Goal: Task Accomplishment & Management: Manage account settings

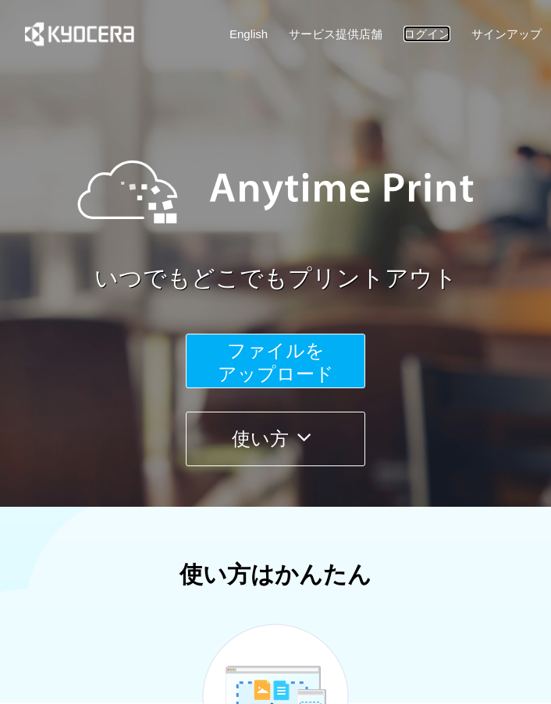
click at [410, 39] on link "ログイン" at bounding box center [426, 34] width 47 height 16
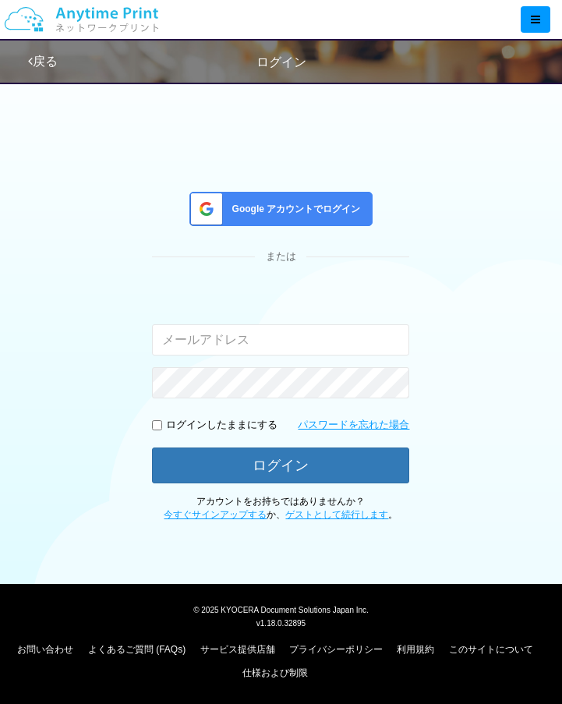
click at [327, 227] on div "Google アカウントでログイン または 入力されたメールアドレスまたはパスワードが正しくありません。 ログインしたままにする パスワードを忘れた場合 ログ…" at bounding box center [280, 357] width 257 height 331
click at [333, 209] on span "Google アカウントでログイン" at bounding box center [293, 209] width 135 height 13
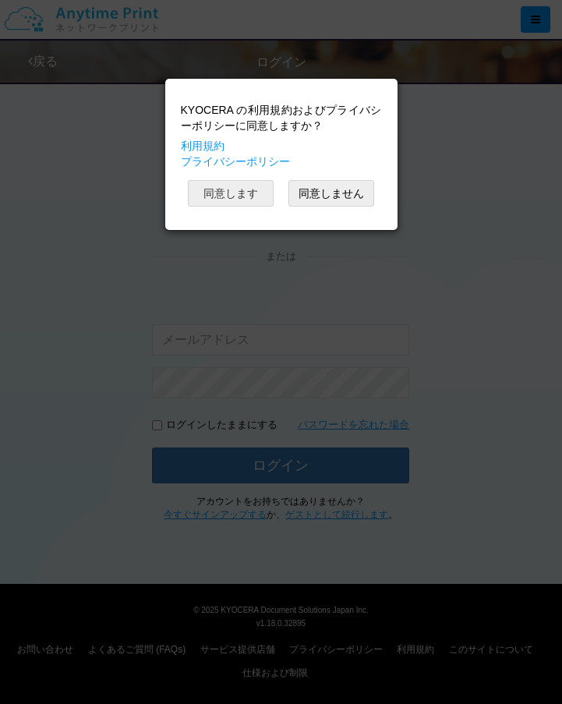
click at [261, 201] on button "同意します" at bounding box center [231, 193] width 86 height 27
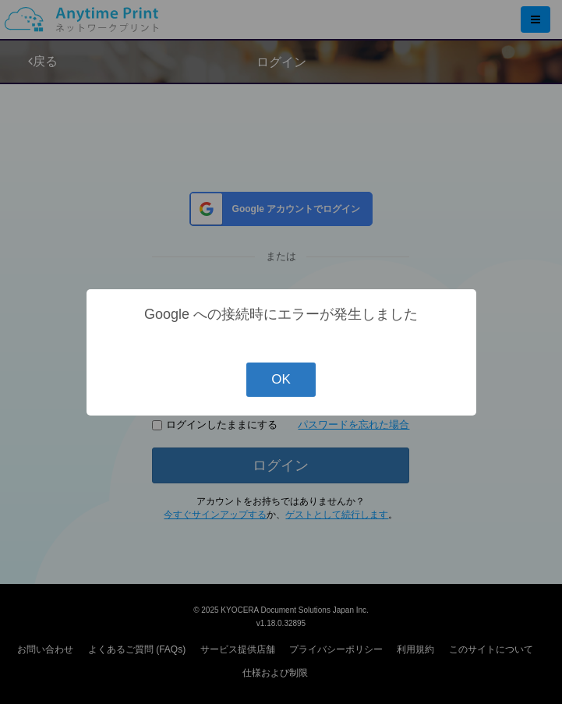
click at [307, 373] on button "OK" at bounding box center [281, 380] width 69 height 34
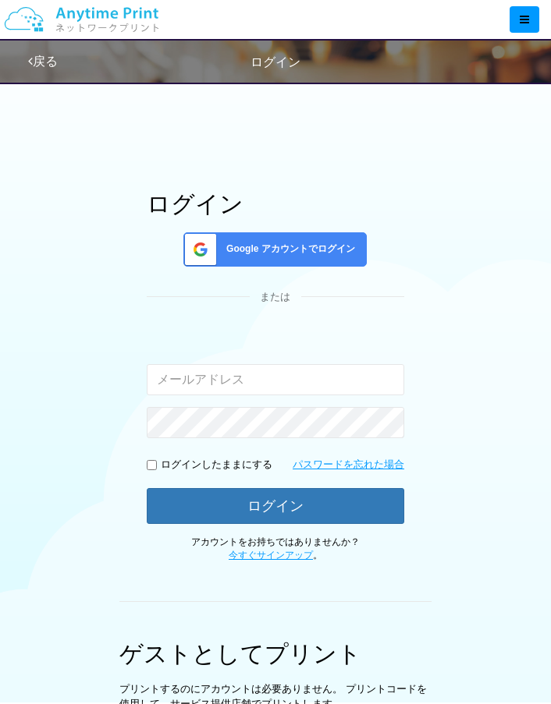
click at [518, 205] on div "ログイン Google アカウントでログイン または 入力されたメールアドレスまたはパスワードが正しくありません。 ログインしたままにする パスワードを忘れた…" at bounding box center [274, 453] width 495 height 635
click at [343, 246] on span "Google アカウントでログイン" at bounding box center [287, 249] width 135 height 13
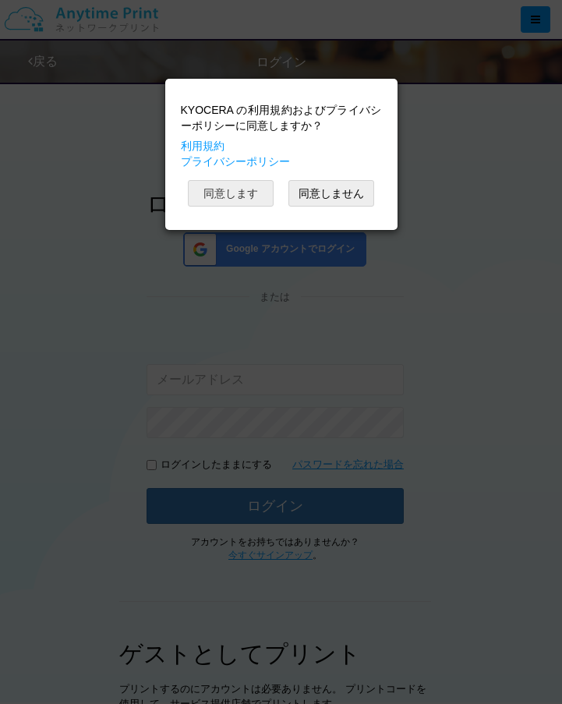
click at [256, 200] on button "同意します" at bounding box center [231, 193] width 86 height 27
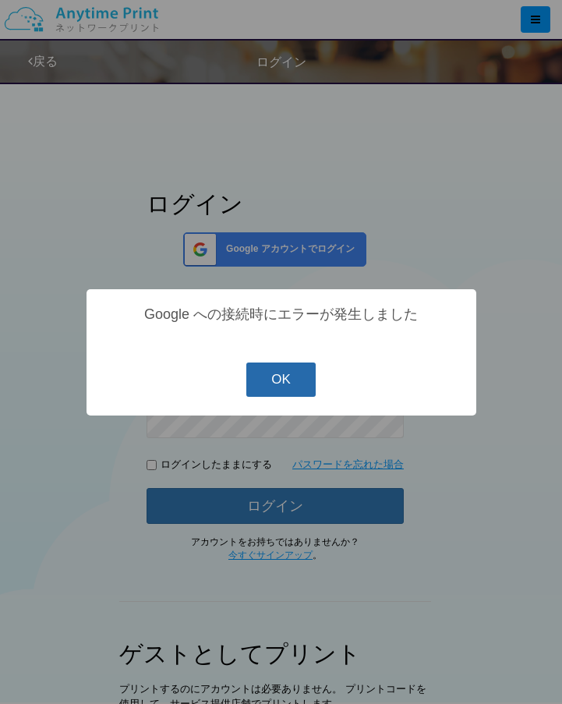
click at [300, 378] on button "OK" at bounding box center [281, 380] width 69 height 34
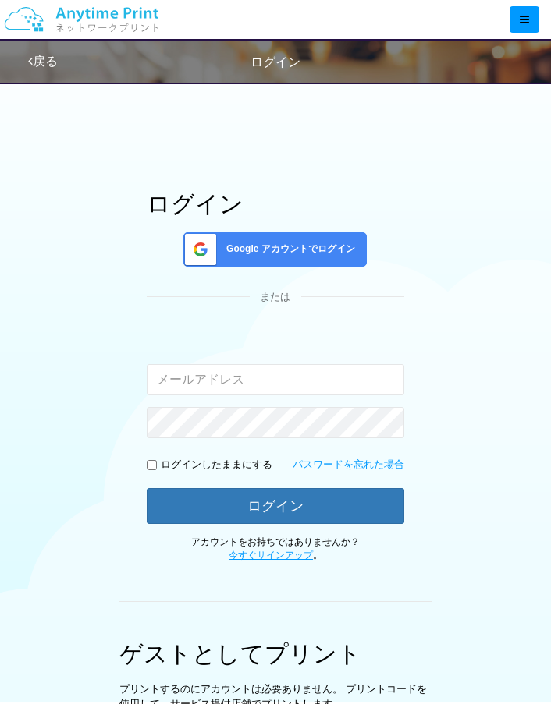
click at [307, 257] on div "Google アカウントでログイン" at bounding box center [274, 249] width 183 height 34
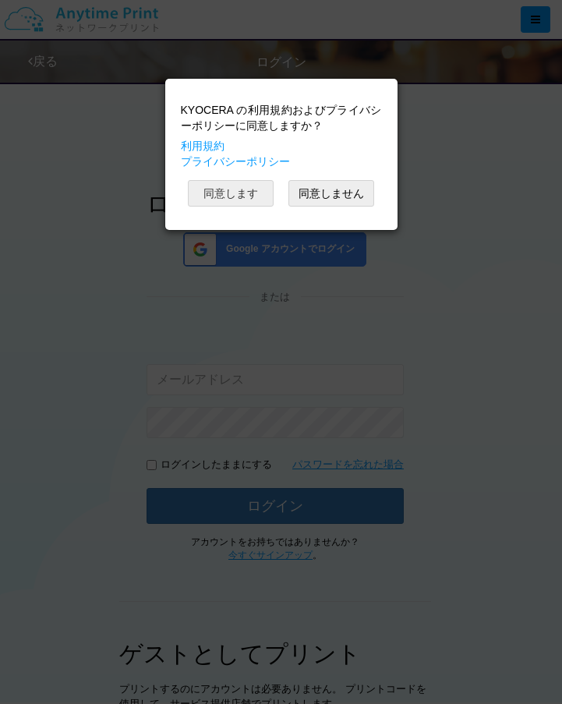
click at [262, 201] on button "同意します" at bounding box center [231, 193] width 86 height 27
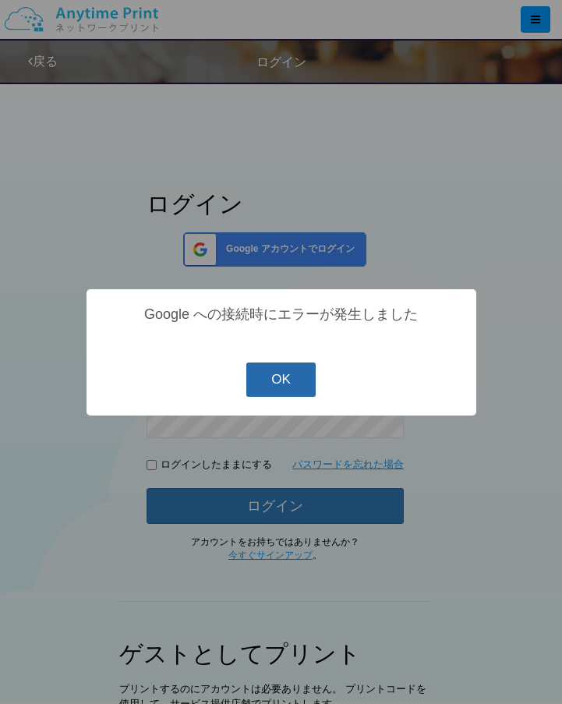
click at [308, 390] on button "OK" at bounding box center [281, 380] width 69 height 34
